Goal: Task Accomplishment & Management: Use online tool/utility

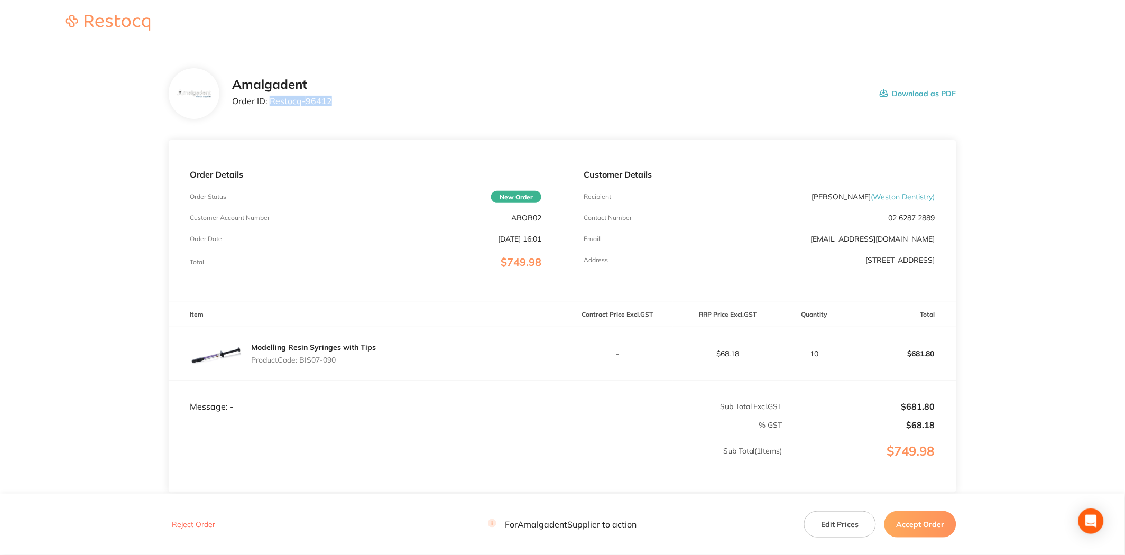
drag, startPoint x: 334, startPoint y: 103, endPoint x: 268, endPoint y: 97, distance: 65.8
click at [268, 97] on div "Amalgadent Order ID: Restocq- 96412 Download as PDF" at bounding box center [594, 93] width 724 height 33
copy p "Restocq- 96412"
click at [376, 99] on div "Amalgadent Order ID: Restocq- 96412 Download as PDF" at bounding box center [594, 93] width 724 height 33
drag, startPoint x: 333, startPoint y: 99, endPoint x: 268, endPoint y: 96, distance: 65.1
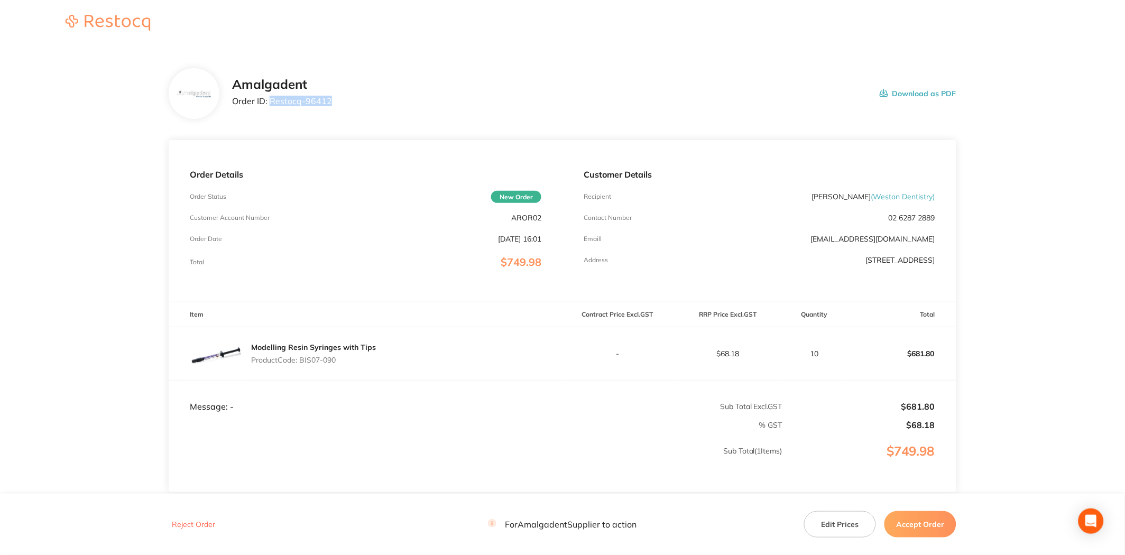
click at [268, 96] on div "Amalgadent Order ID: Restocq- 96412 Download as PDF" at bounding box center [594, 93] width 724 height 33
copy p "Restocq- 96412"
click at [955, 241] on div "Customer Details Recipient [PERSON_NAME] ( [PERSON_NAME] Dentistry ) Contact Nu…" at bounding box center [760, 221] width 394 height 162
click at [913, 530] on button "Accept Order" at bounding box center [921, 524] width 72 height 26
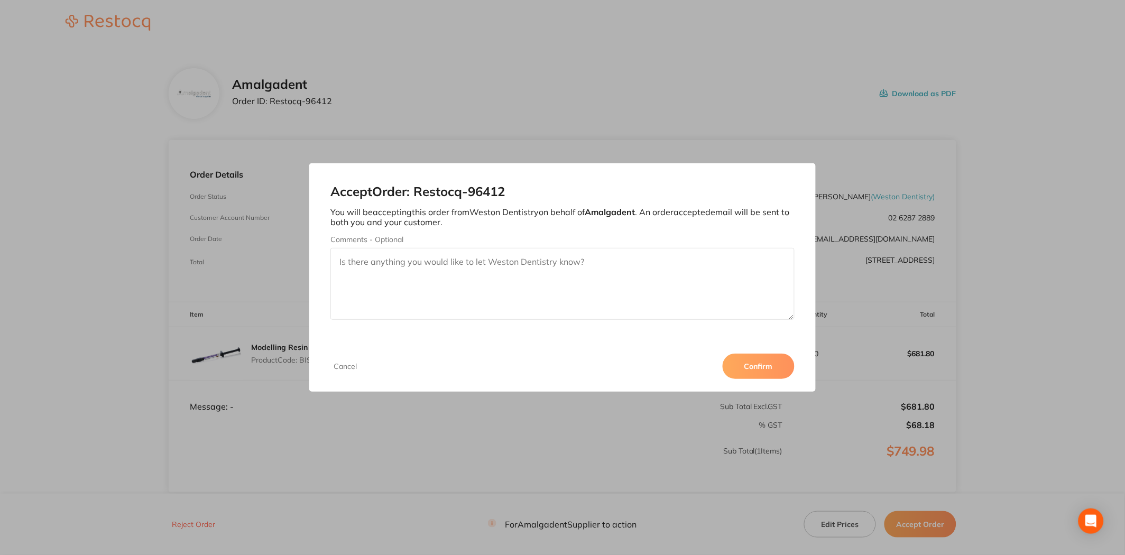
click at [587, 287] on textarea "Comments - Optional" at bounding box center [562, 284] width 464 height 72
type textarea "a"
type textarea "Amalgadent - Order fulfilled - [PERSON_NAME]"
click at [783, 360] on button "Confirm" at bounding box center [759, 366] width 72 height 25
